Goal: Task Accomplishment & Management: Complete application form

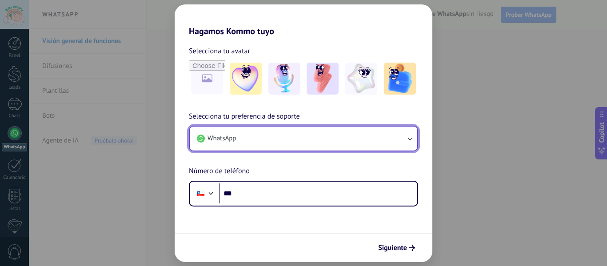
click at [268, 139] on button "WhatsApp" at bounding box center [303, 139] width 227 height 24
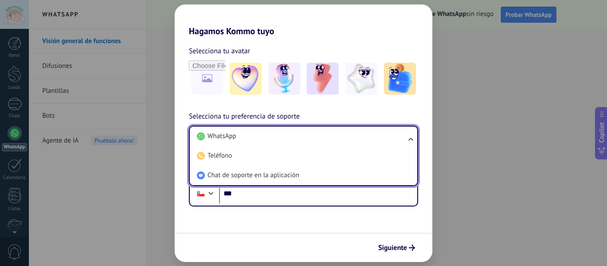
click at [176, 162] on div "Selecciona tu preferencia de soporte WhatsApp WhatsApp Teléfono Chat de soporte…" at bounding box center [303, 158] width 258 height 95
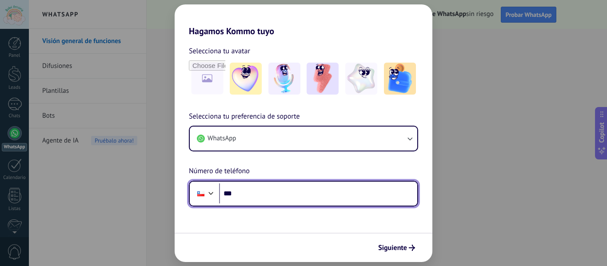
click at [246, 191] on input "***" at bounding box center [318, 193] width 198 height 20
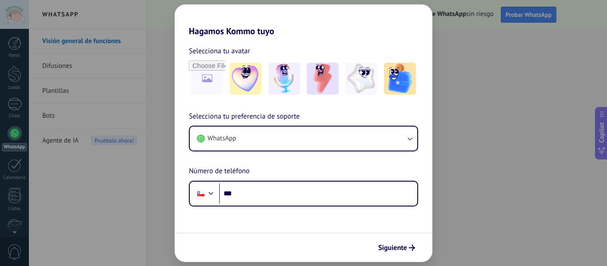
click at [443, 8] on div "Hagamos Kommo tuyo Selecciona tu avatar Selecciona tu preferencia de soporte Wh…" at bounding box center [303, 133] width 607 height 266
click at [450, 35] on div "Hagamos Kommo tuyo Selecciona tu avatar Selecciona tu preferencia de soporte Wh…" at bounding box center [303, 133] width 607 height 266
click at [503, 86] on div "Hagamos Kommo tuyo Selecciona tu avatar Selecciona tu preferencia de soporte Wh…" at bounding box center [303, 133] width 607 height 266
click at [159, 55] on div "Hagamos Kommo tuyo Selecciona tu avatar Selecciona tu preferencia de soporte Wh…" at bounding box center [303, 133] width 607 height 266
click at [147, 186] on div "Hagamos Kommo tuyo Selecciona tu avatar Selecciona tu preferencia de soporte Wh…" at bounding box center [303, 133] width 607 height 266
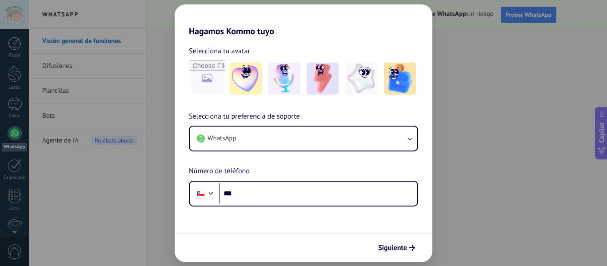
drag, startPoint x: 473, startPoint y: 54, endPoint x: 437, endPoint y: 48, distance: 36.1
click at [473, 54] on div "Hagamos Kommo tuyo Selecciona tu avatar Selecciona tu preferencia de soporte Wh…" at bounding box center [303, 133] width 607 height 266
click at [141, 48] on div "Hagamos Kommo tuyo Selecciona tu avatar Selecciona tu preferencia de soporte Wh…" at bounding box center [303, 133] width 607 height 266
drag, startPoint x: 48, startPoint y: 48, endPoint x: 37, endPoint y: 48, distance: 11.1
click at [47, 47] on div "Hagamos Kommo tuyo Selecciona tu avatar Selecciona tu preferencia de soporte Wh…" at bounding box center [303, 133] width 607 height 266
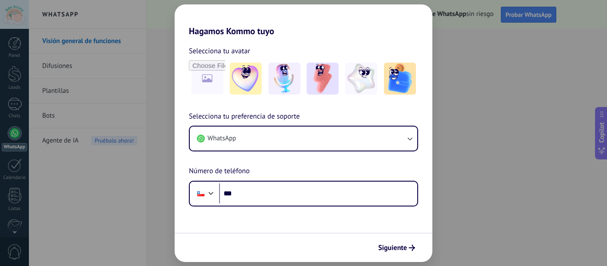
click at [8, 54] on div "Hagamos Kommo tuyo Selecciona tu avatar Selecciona tu preferencia de soporte Wh…" at bounding box center [303, 133] width 607 height 266
drag, startPoint x: 8, startPoint y: 54, endPoint x: 14, endPoint y: 51, distance: 6.9
click at [10, 53] on div "Hagamos Kommo tuyo Selecciona tu avatar Selecciona tu preferencia de soporte Wh…" at bounding box center [303, 133] width 607 height 266
